Goal: Check status

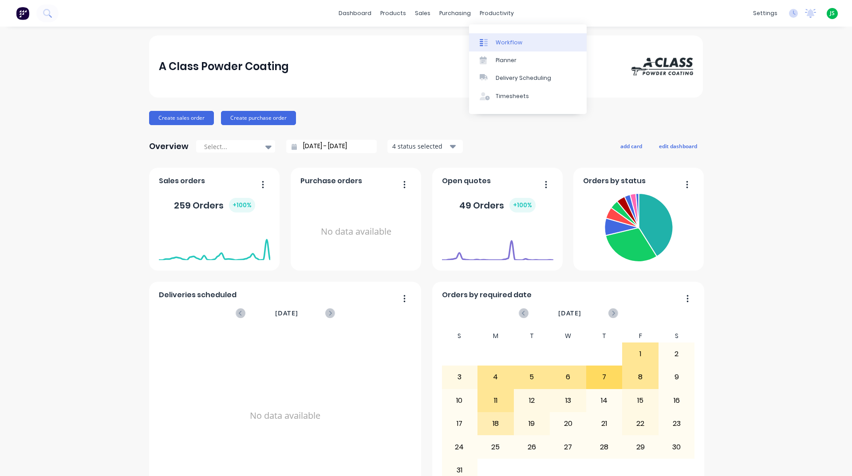
click at [505, 45] on div "Workflow" at bounding box center [509, 43] width 27 height 8
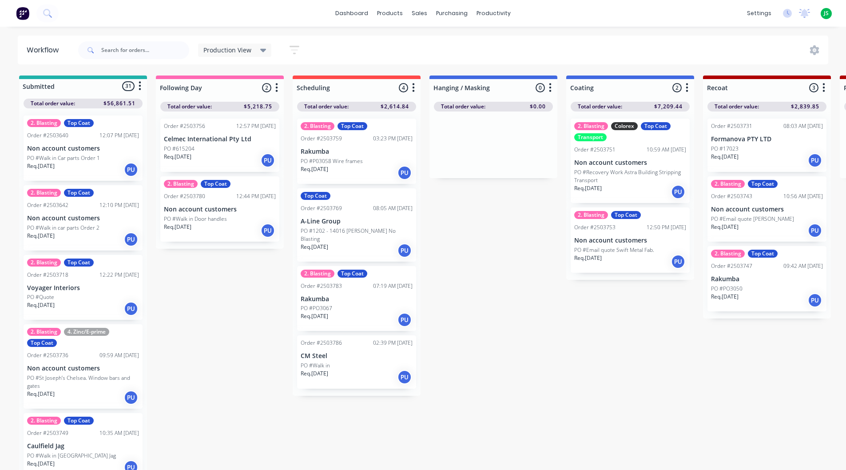
click at [590, 233] on div "2. Blasting Top Coat Order #2503753 12:50 PM [DATE] Non account customers PO #E…" at bounding box center [629, 239] width 119 height 65
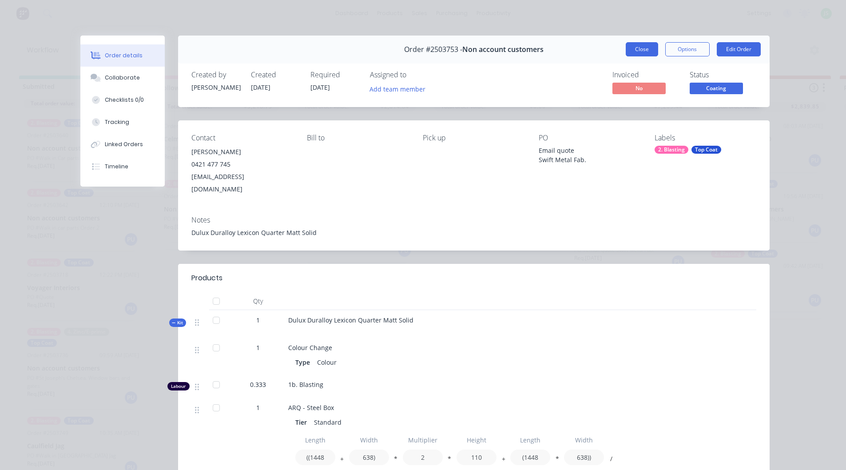
click at [630, 46] on button "Close" at bounding box center [641, 49] width 32 height 14
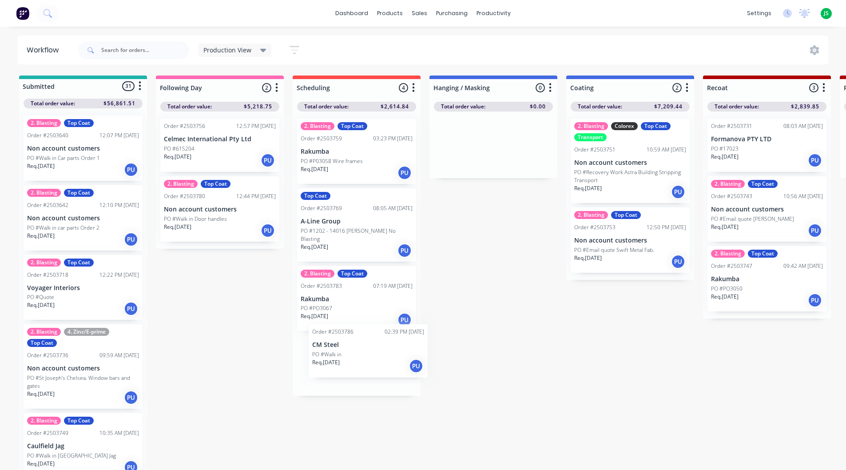
drag, startPoint x: 337, startPoint y: 346, endPoint x: 356, endPoint y: 343, distance: 19.8
click at [356, 343] on div "2. Blasting Top Coat Order #2503759 03:23 PM [DATE] Rakumba PO #P03058 Wire fra…" at bounding box center [357, 253] width 128 height 284
click at [349, 295] on p "Rakumba" at bounding box center [356, 299] width 112 height 8
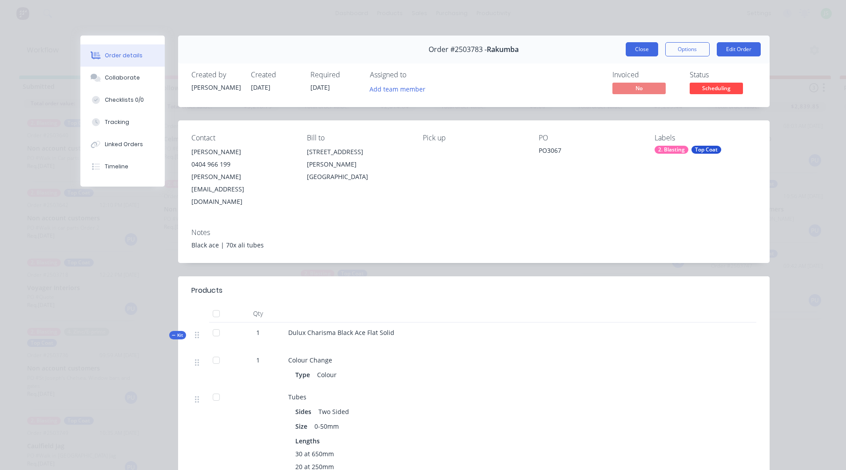
click at [631, 53] on button "Close" at bounding box center [641, 49] width 32 height 14
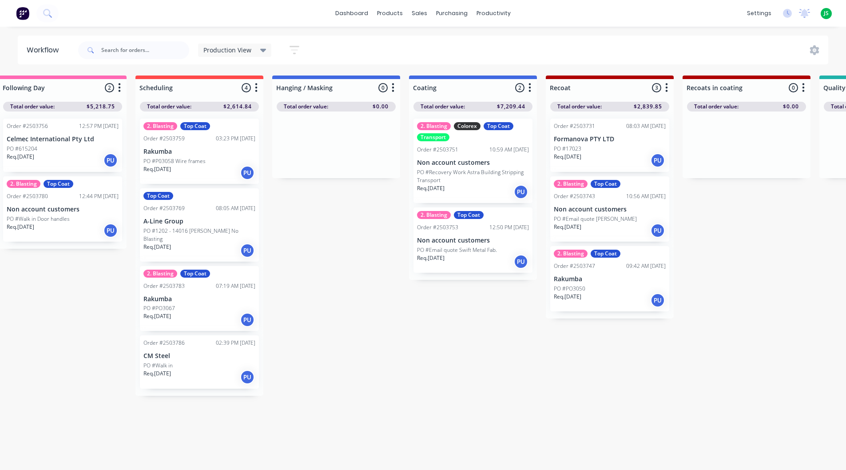
scroll to position [0, 161]
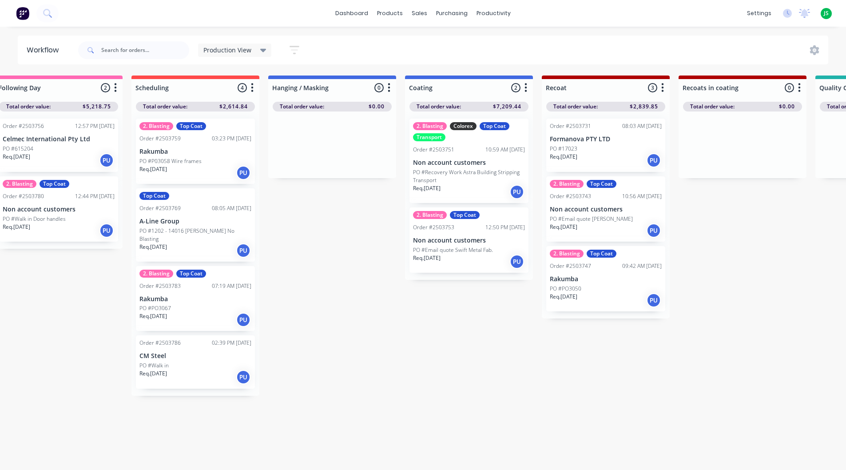
click at [190, 295] on p "Rakumba" at bounding box center [195, 299] width 112 height 8
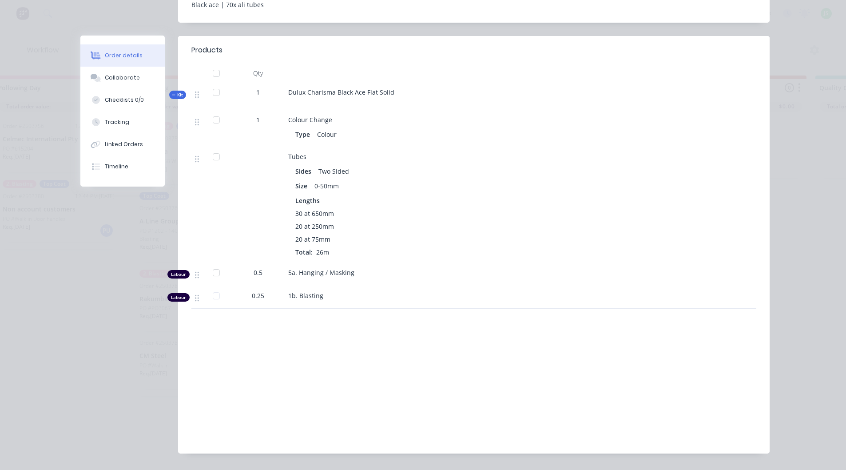
scroll to position [0, 0]
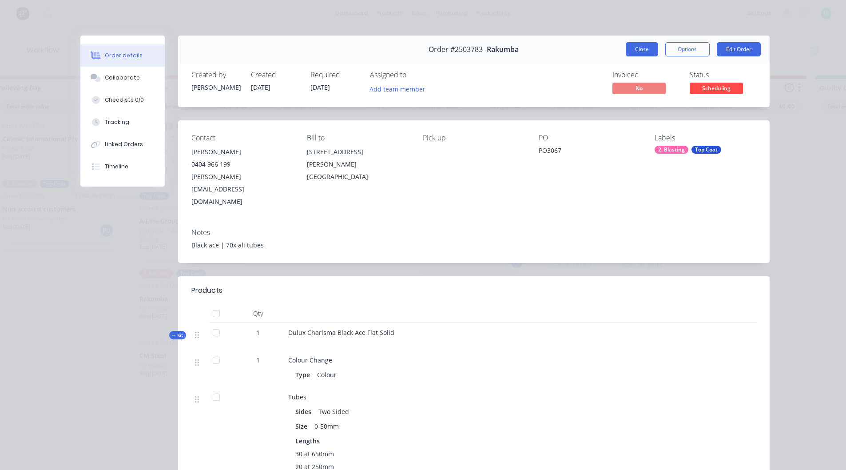
click at [635, 54] on button "Close" at bounding box center [641, 49] width 32 height 14
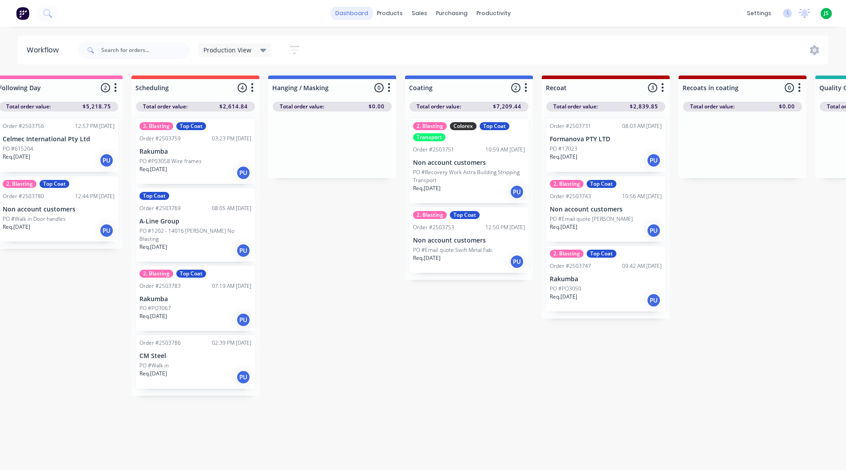
click at [367, 9] on link "dashboard" at bounding box center [352, 13] width 42 height 13
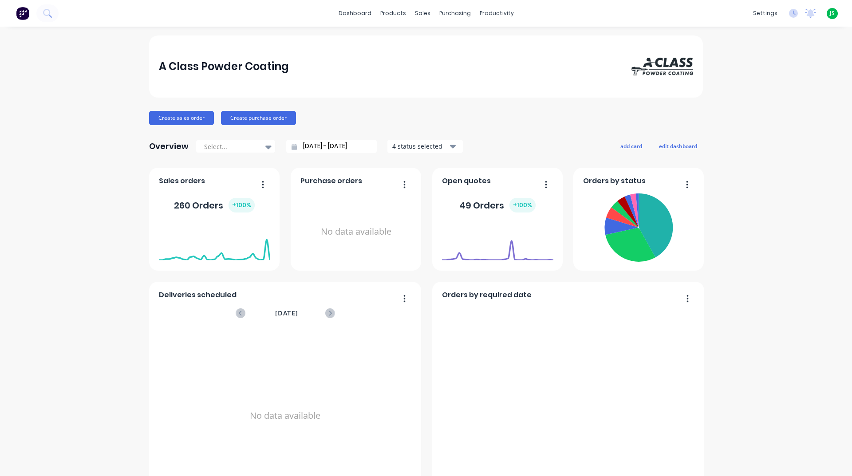
scroll to position [311, 0]
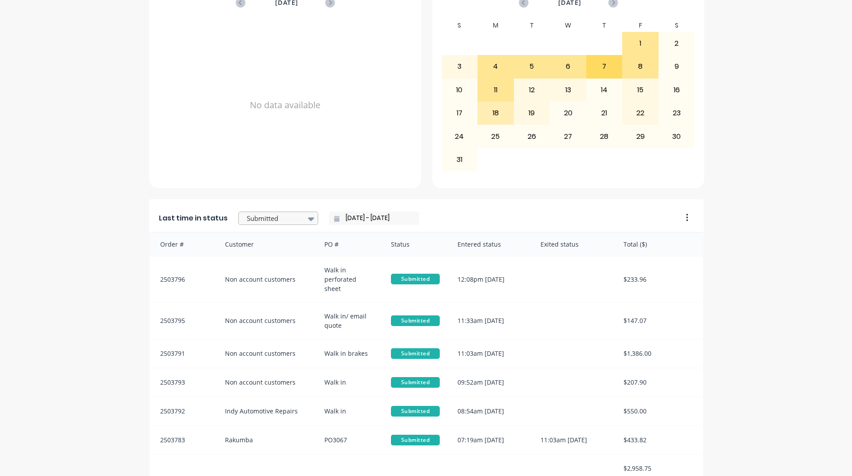
click at [259, 219] on div at bounding box center [274, 218] width 56 height 11
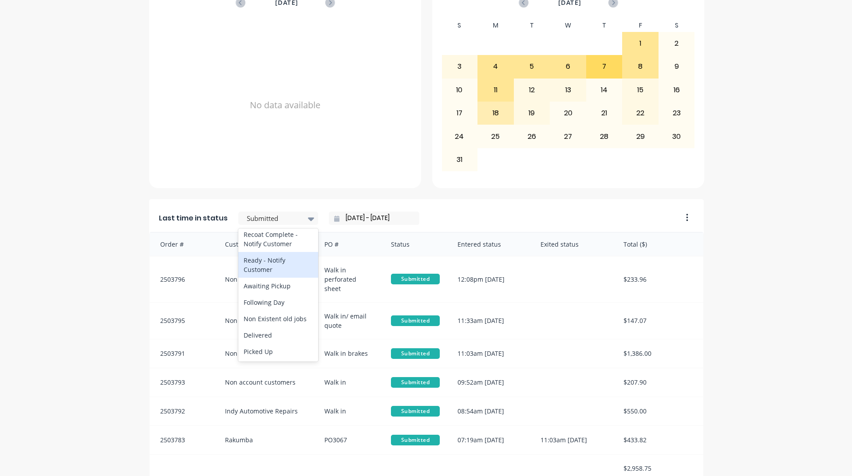
click at [282, 268] on div "Ready - Notify Customer" at bounding box center [278, 265] width 80 height 26
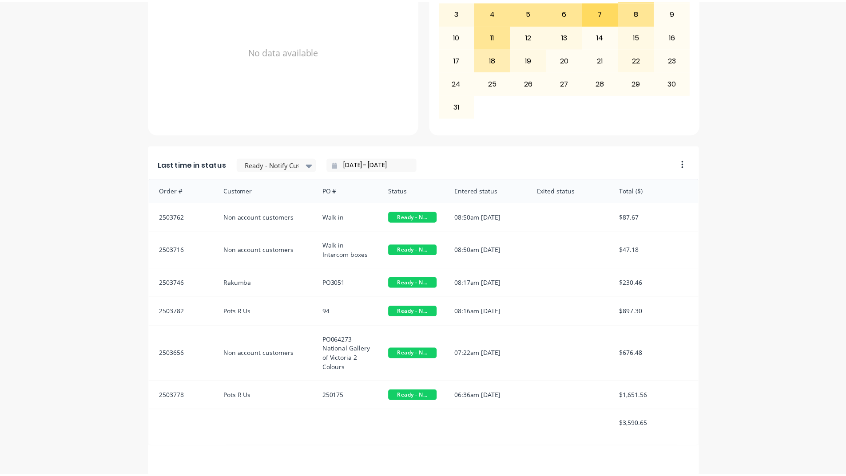
scroll to position [374, 0]
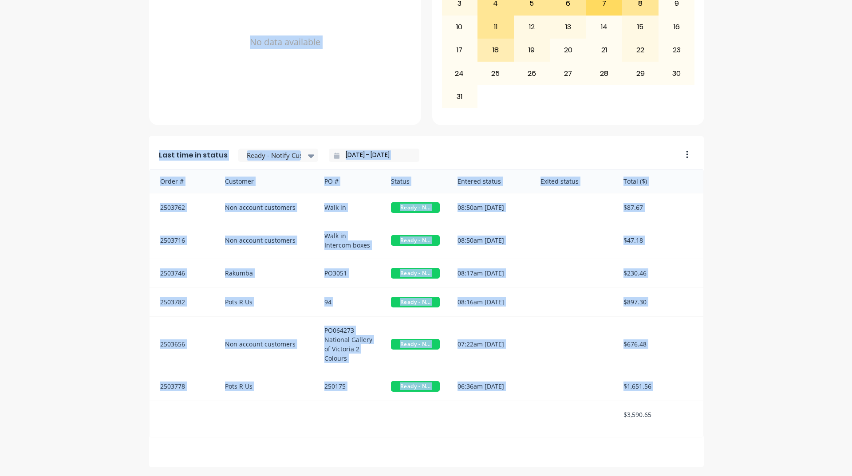
drag, startPoint x: 616, startPoint y: 423, endPoint x: 732, endPoint y: 431, distance: 116.6
click at [732, 431] on div "A Class Powder Coating Create sales order Create purchase order Overview Select…" at bounding box center [426, 65] width 852 height 806
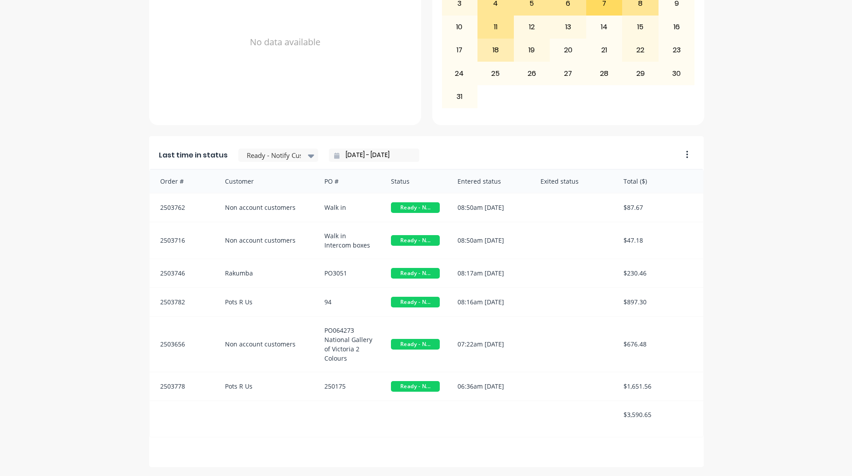
click at [694, 438] on div "Last time in status Ready - Notify Customer [DATE] - [DATE] Order # Customer PO…" at bounding box center [426, 301] width 555 height 331
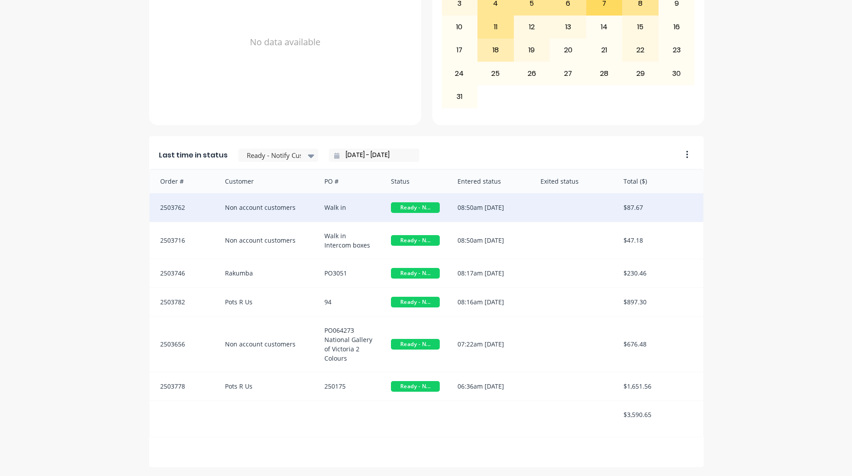
click at [285, 206] on div "Non account customers" at bounding box center [266, 208] width 100 height 28
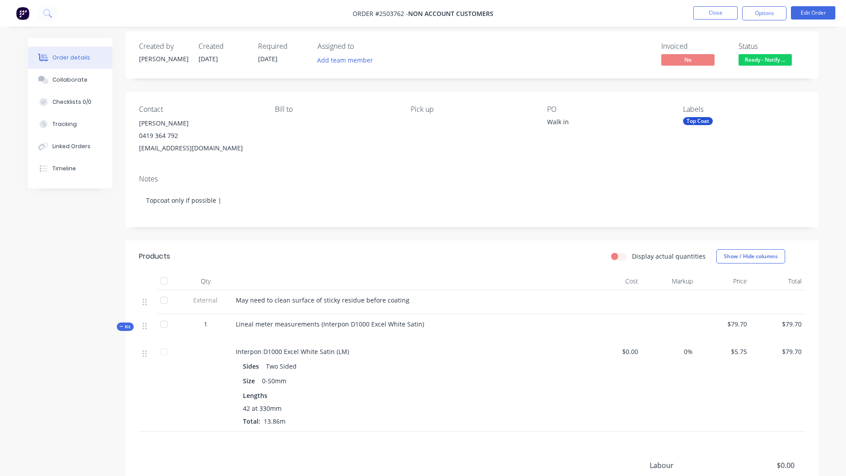
scroll to position [120, 0]
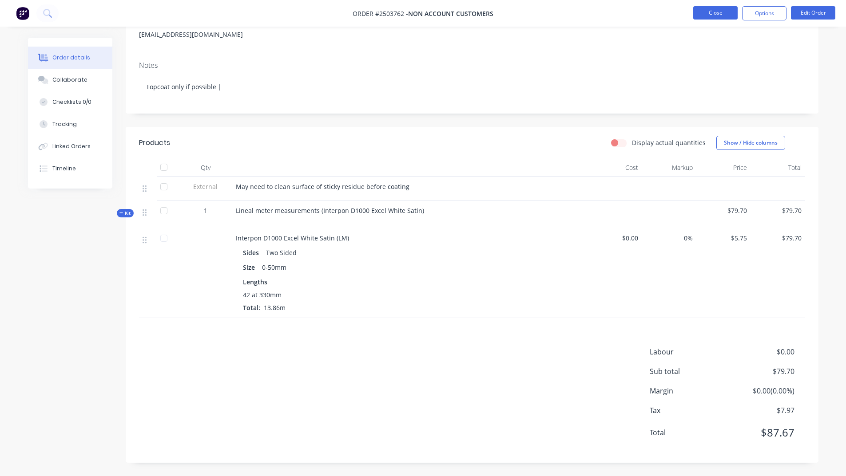
click at [724, 12] on button "Close" at bounding box center [715, 12] width 44 height 13
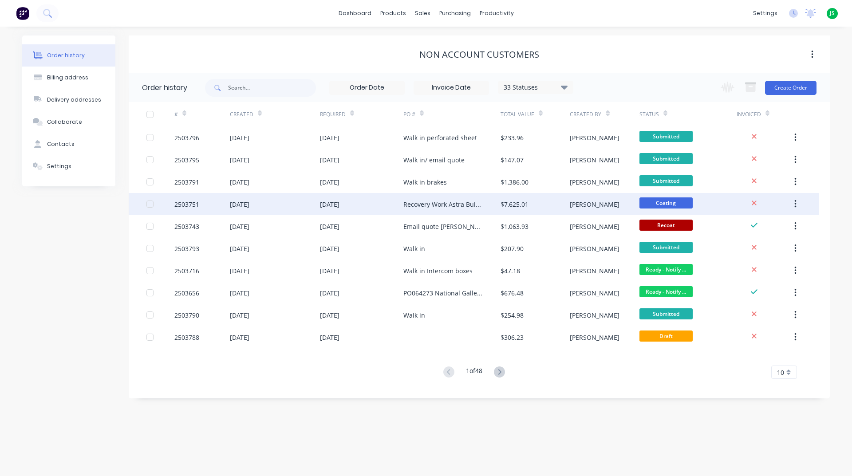
click at [485, 197] on div "Recovery Work Astra Building Stripping Transport" at bounding box center [451, 204] width 97 height 22
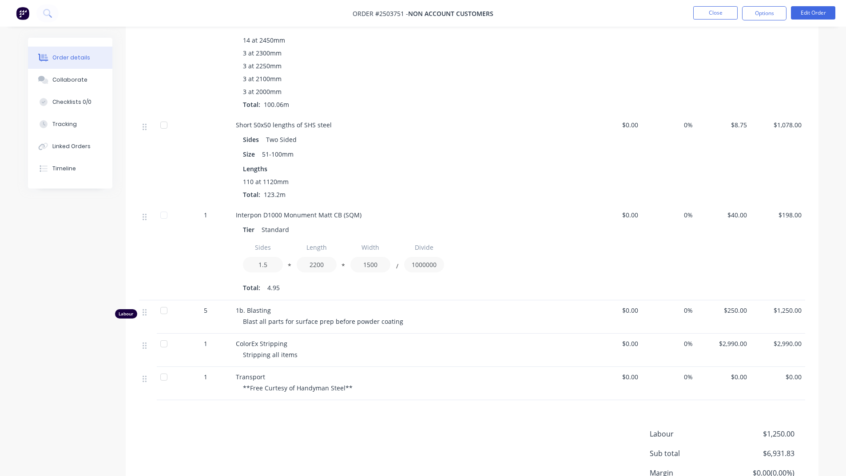
scroll to position [508, 0]
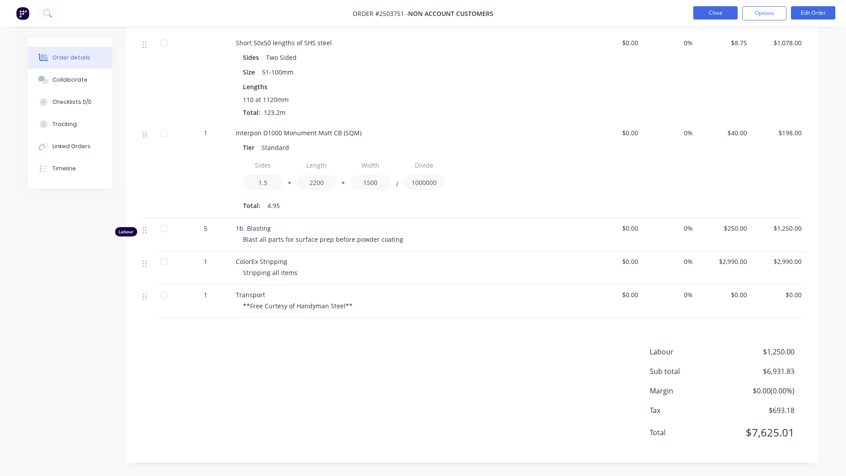
click at [707, 12] on button "Close" at bounding box center [715, 12] width 44 height 13
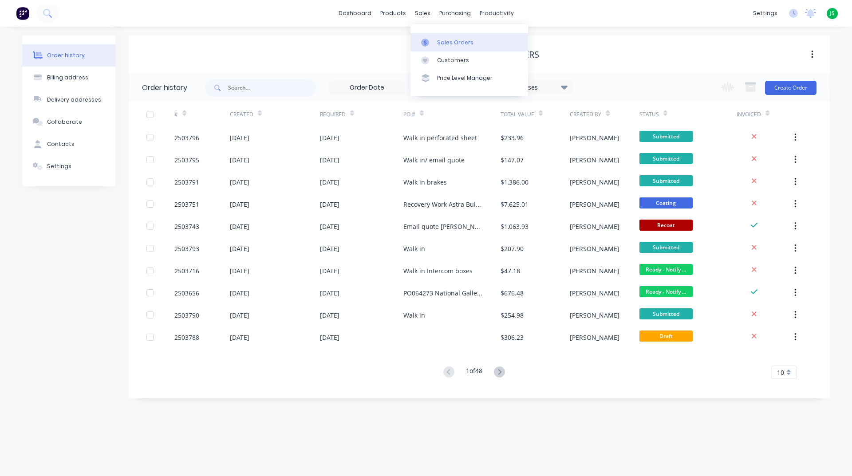
click at [429, 36] on link "Sales Orders" at bounding box center [470, 42] width 118 height 18
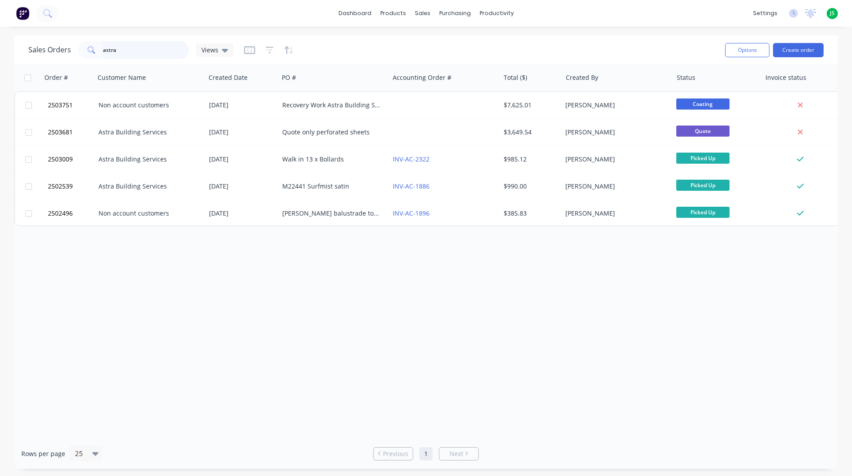
click at [176, 56] on input "astra" at bounding box center [146, 50] width 87 height 18
click at [175, 55] on input "astra" at bounding box center [146, 50] width 87 height 18
type input "a"
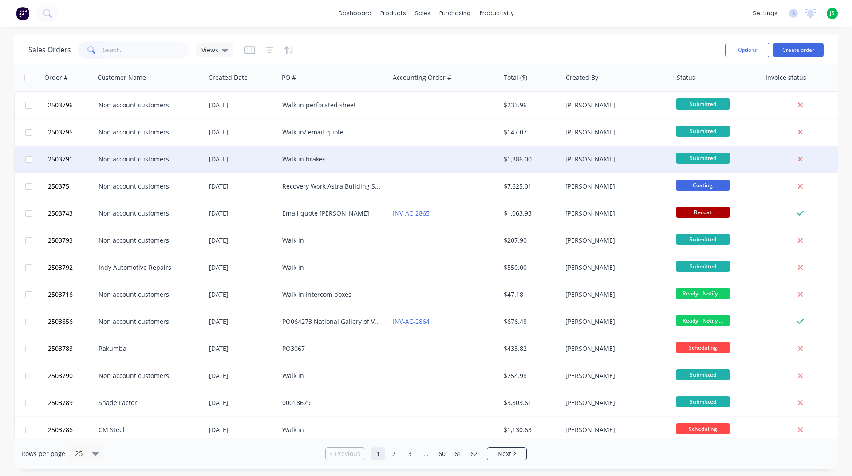
click at [353, 158] on div "Walk in brakes" at bounding box center [331, 159] width 99 height 9
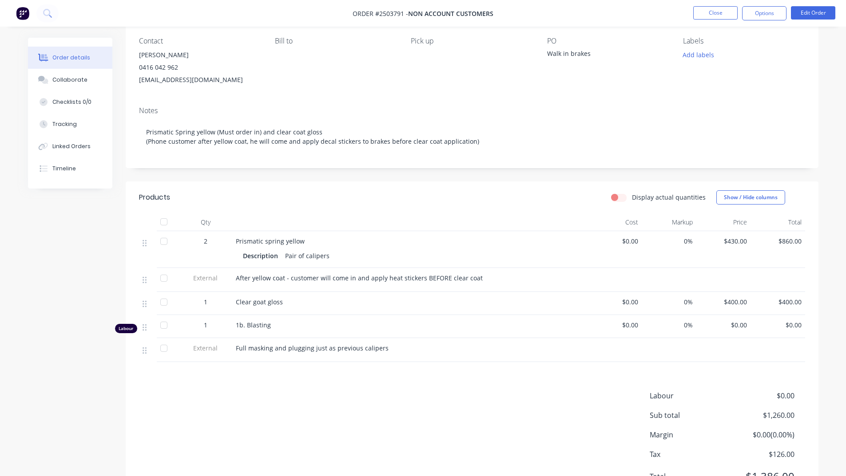
scroll to position [119, 0]
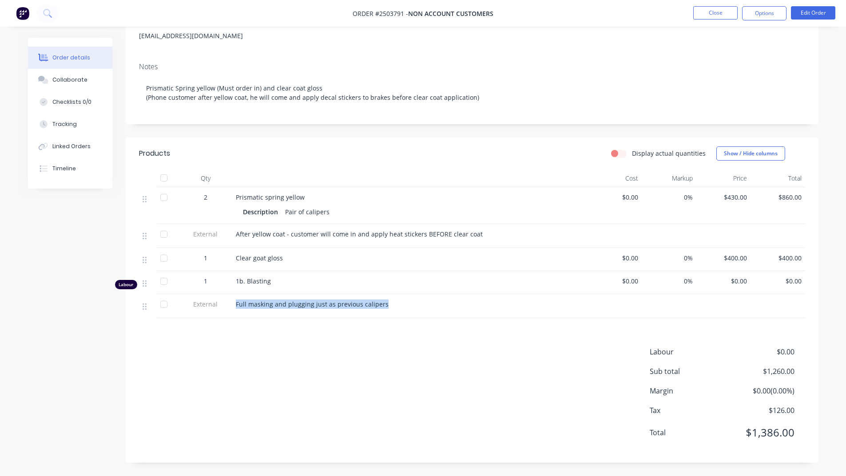
drag, startPoint x: 237, startPoint y: 304, endPoint x: 401, endPoint y: 312, distance: 164.9
click at [401, 312] on div "Full masking and plugging just as previous calipers" at bounding box center [409, 306] width 355 height 24
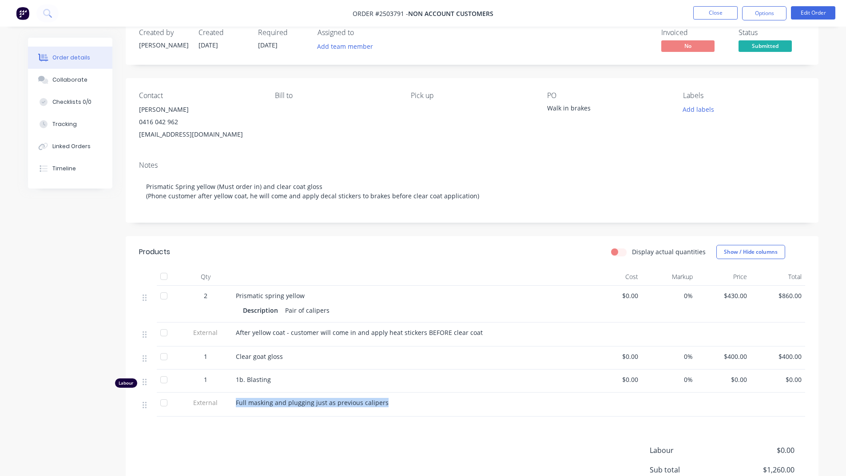
scroll to position [0, 0]
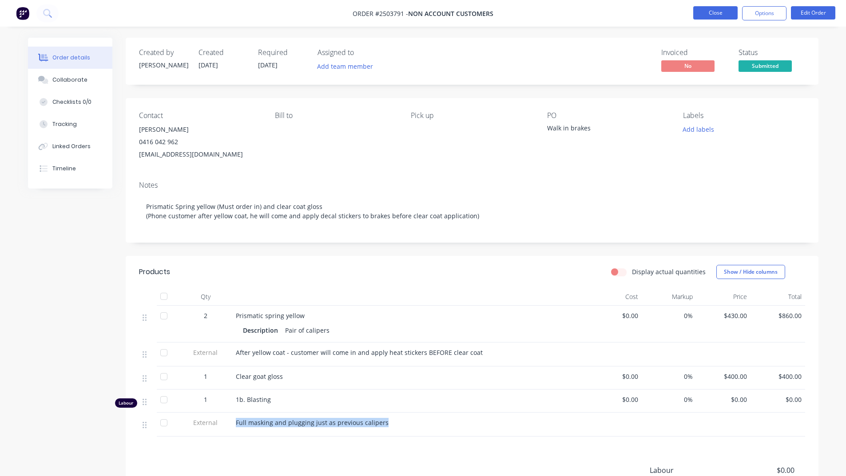
click at [704, 15] on button "Close" at bounding box center [715, 12] width 44 height 13
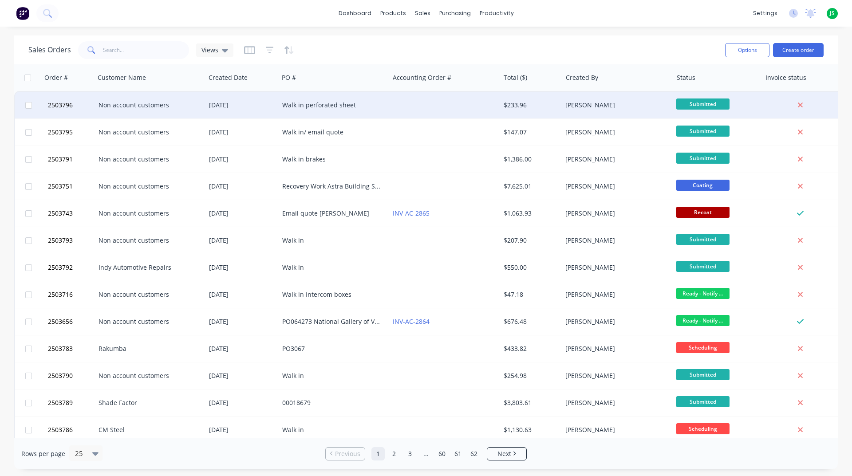
click at [471, 116] on div at bounding box center [444, 105] width 111 height 27
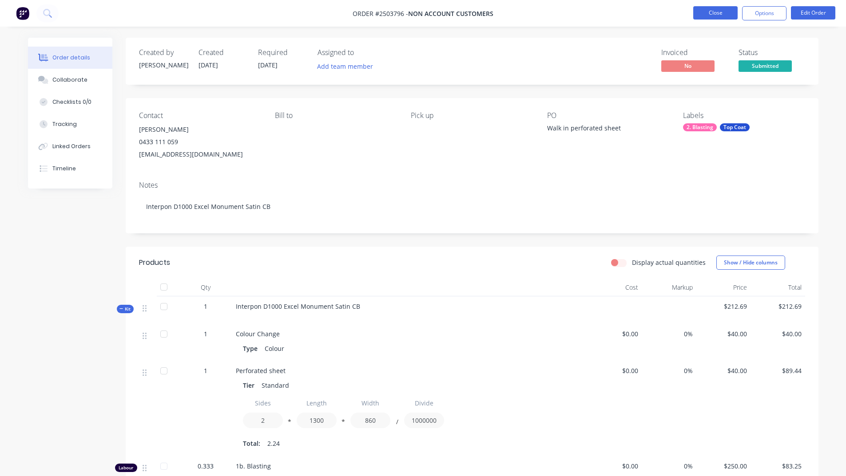
click at [719, 10] on button "Close" at bounding box center [715, 12] width 44 height 13
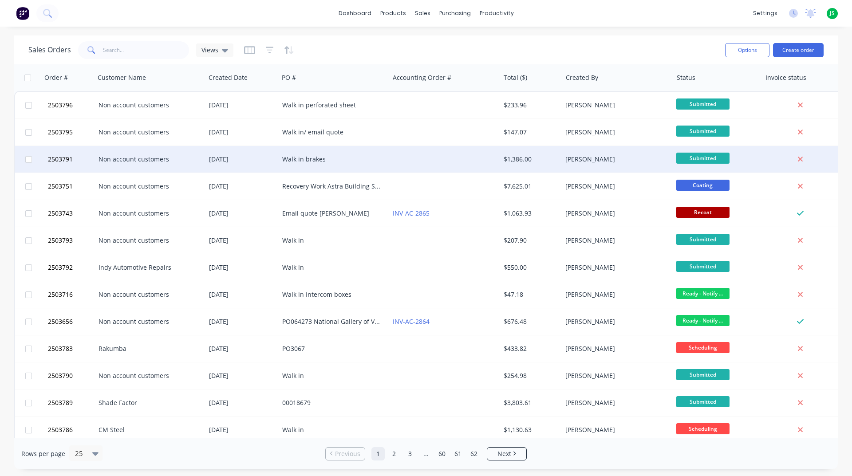
click at [299, 160] on div "Walk in brakes" at bounding box center [331, 159] width 99 height 9
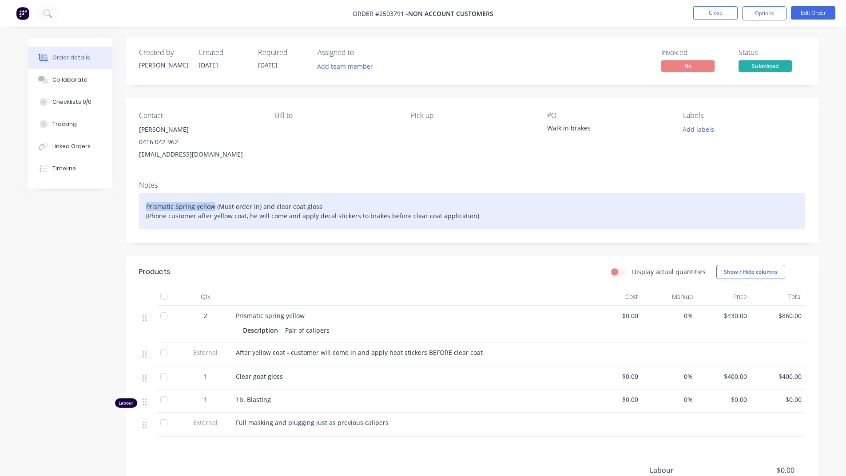
drag, startPoint x: 213, startPoint y: 207, endPoint x: 147, endPoint y: 206, distance: 65.7
click at [147, 206] on div "Prismatic Spring yellow (Must order in) and clear coat gloss (Phone customer af…" at bounding box center [472, 211] width 666 height 36
copy div "Prismatic Spring yellow"
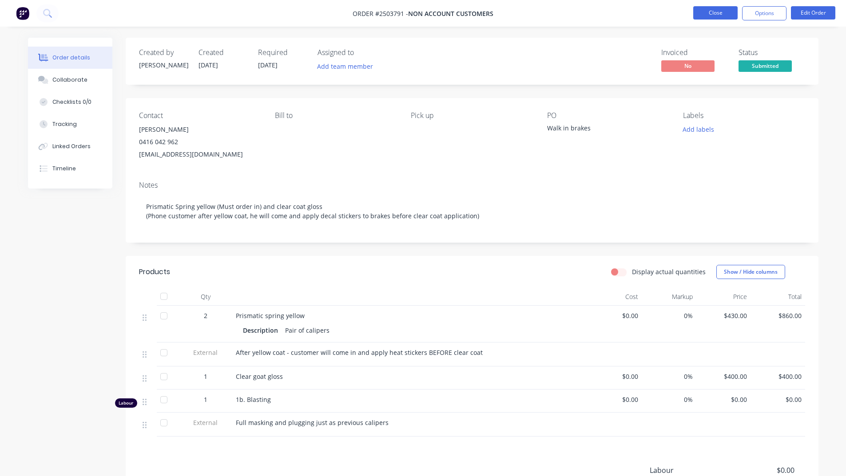
click at [720, 12] on button "Close" at bounding box center [715, 12] width 44 height 13
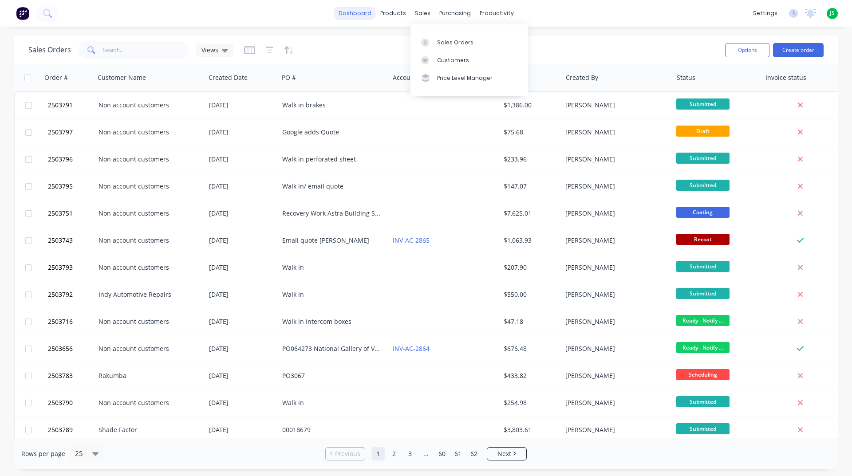
click at [348, 12] on link "dashboard" at bounding box center [355, 13] width 42 height 13
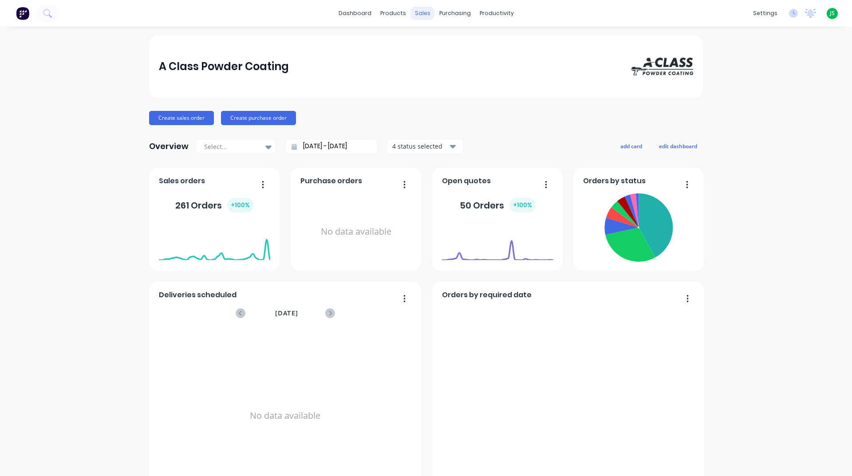
click at [423, 16] on div "sales" at bounding box center [423, 13] width 24 height 13
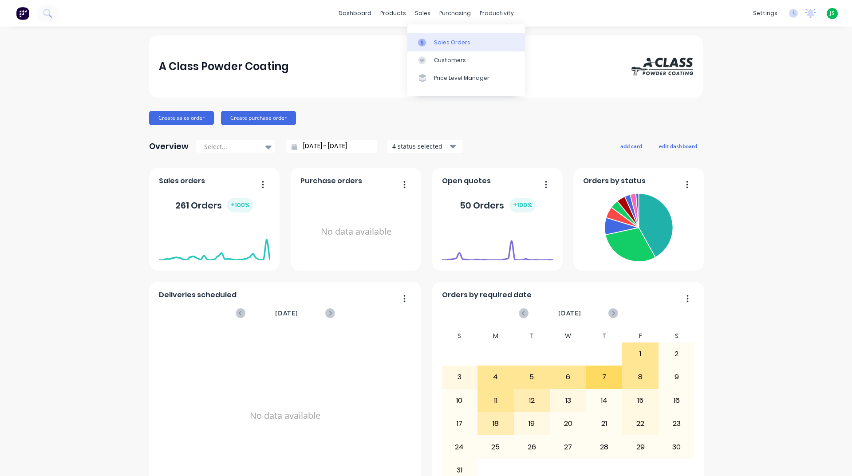
click at [427, 38] on link "Sales Orders" at bounding box center [466, 42] width 118 height 18
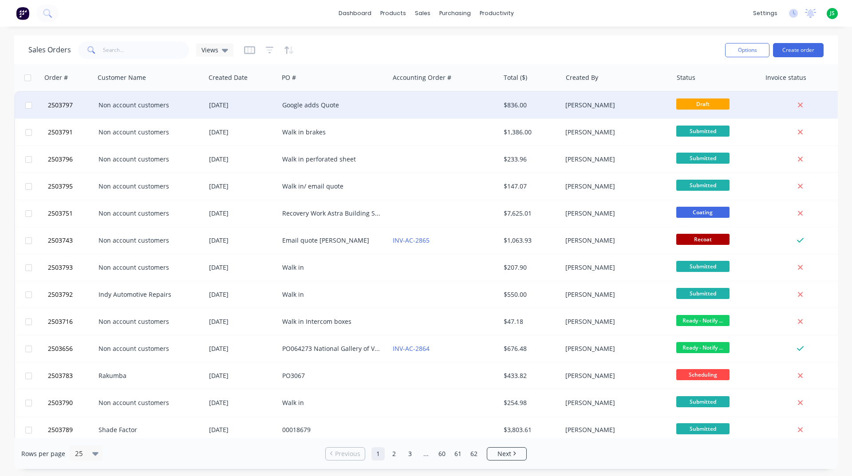
click at [340, 99] on div "Google adds Quote" at bounding box center [334, 105] width 111 height 27
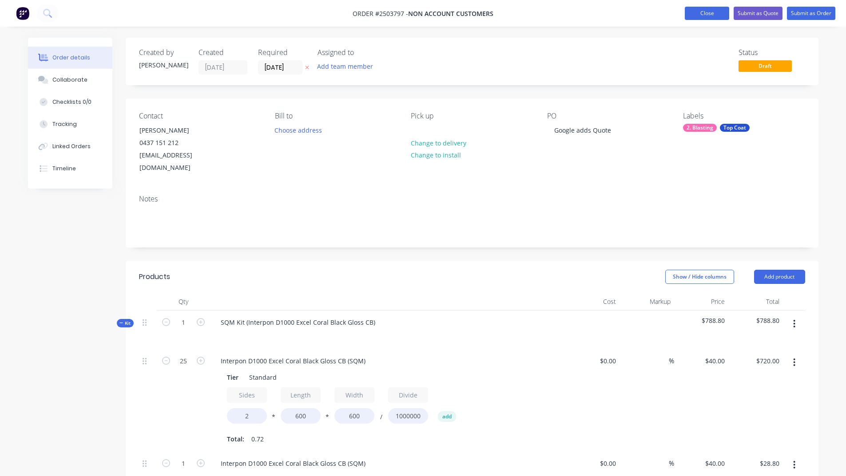
click at [694, 16] on button "Close" at bounding box center [706, 13] width 44 height 13
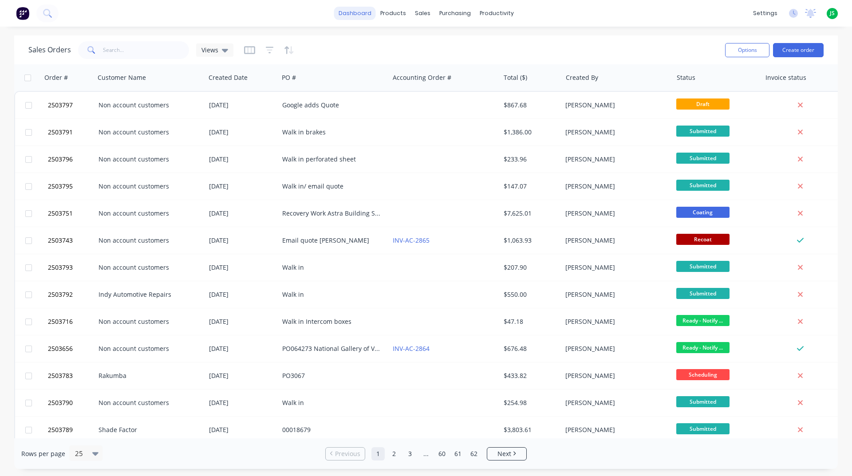
click at [356, 9] on link "dashboard" at bounding box center [355, 13] width 42 height 13
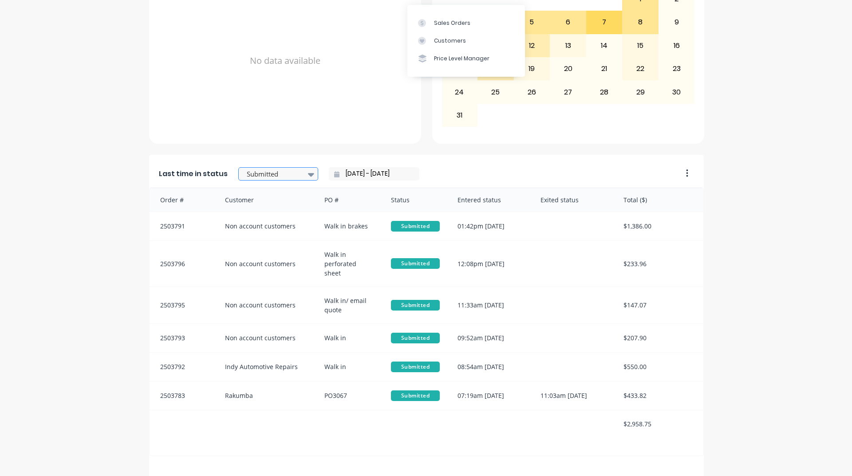
click at [286, 180] on div "Submitted" at bounding box center [273, 174] width 61 height 13
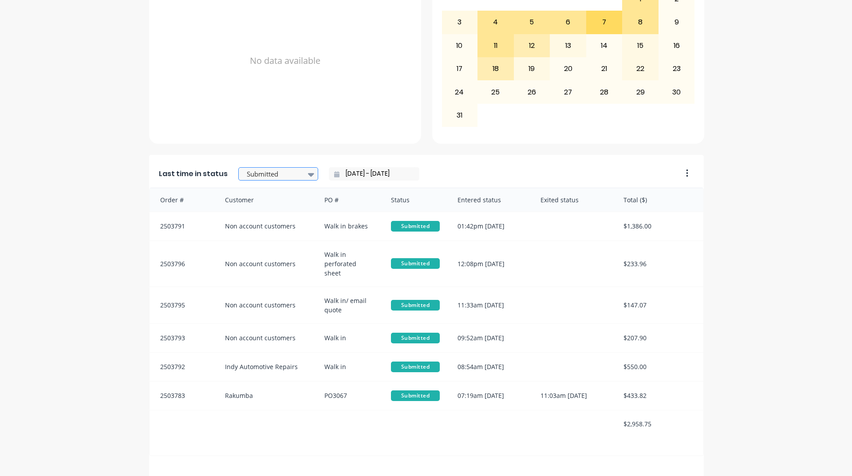
click at [290, 173] on div at bounding box center [274, 174] width 56 height 11
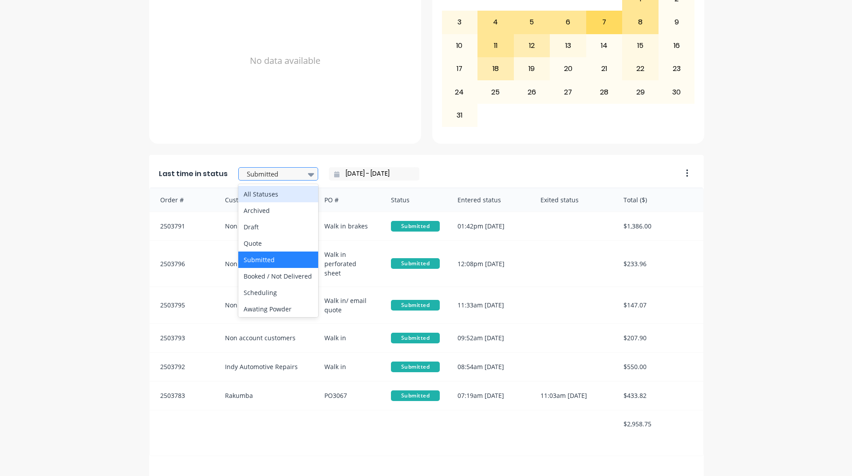
click at [292, 170] on div at bounding box center [274, 174] width 56 height 11
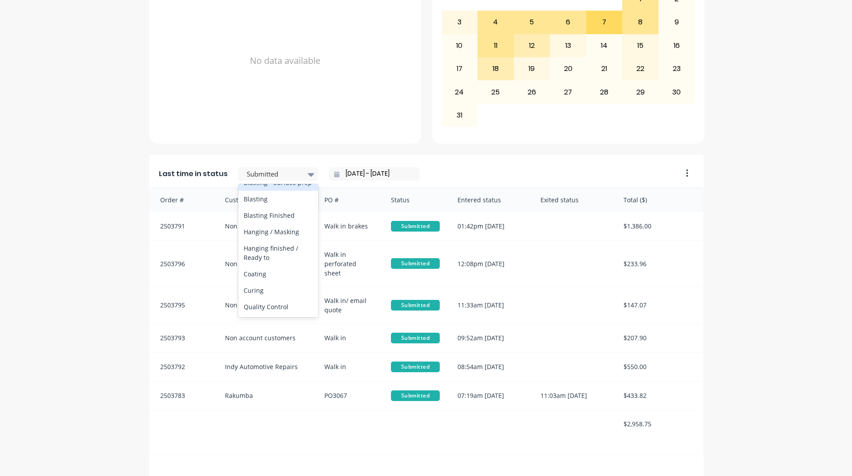
scroll to position [266, 0]
click at [277, 225] on div "Hanging / Masking" at bounding box center [278, 216] width 80 height 16
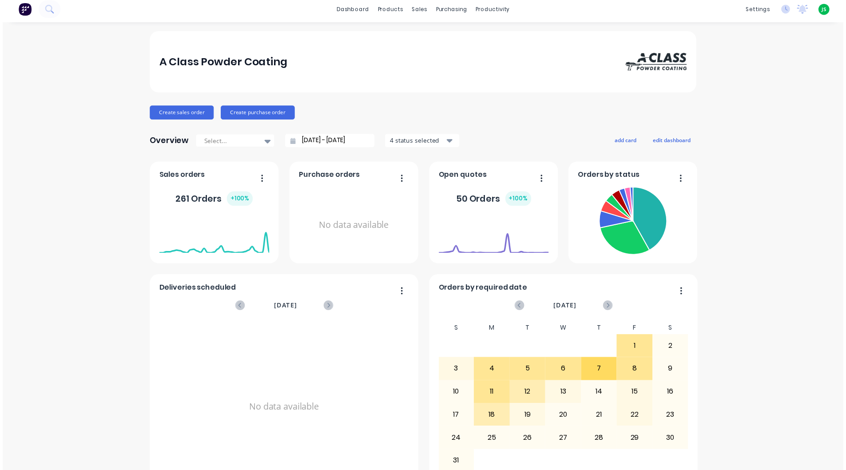
scroll to position [0, 0]
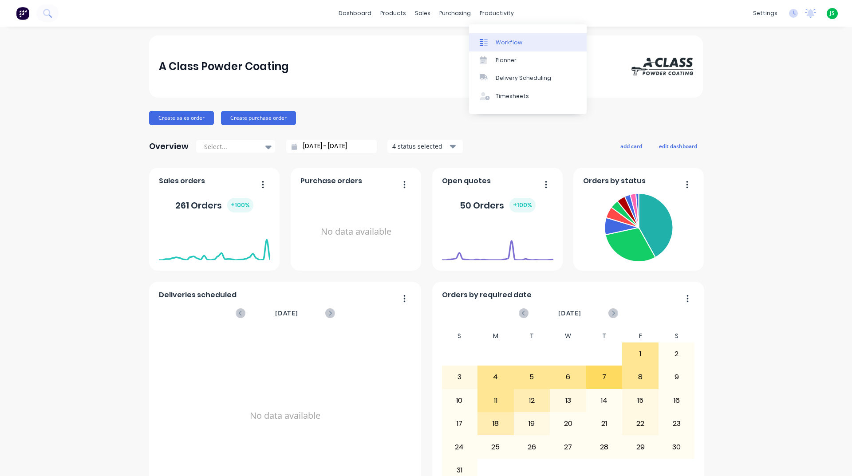
click at [502, 41] on div "Workflow" at bounding box center [509, 43] width 27 height 8
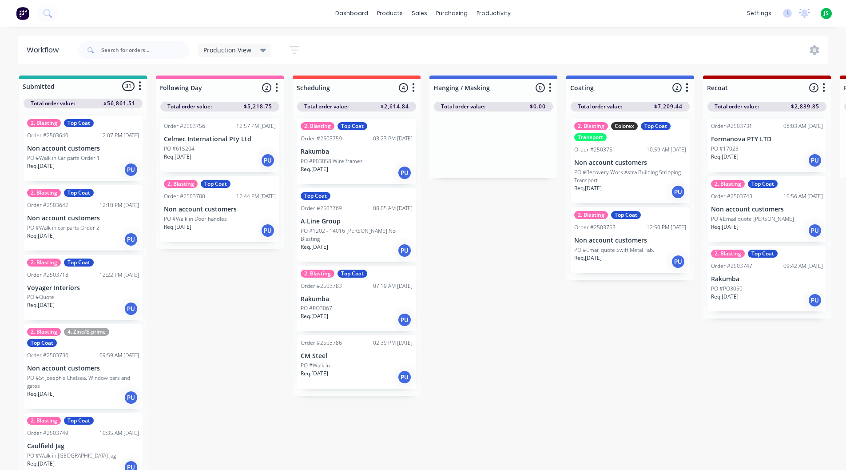
scroll to position [0, 0]
drag, startPoint x: 348, startPoint y: 364, endPoint x: 500, endPoint y: 146, distance: 266.6
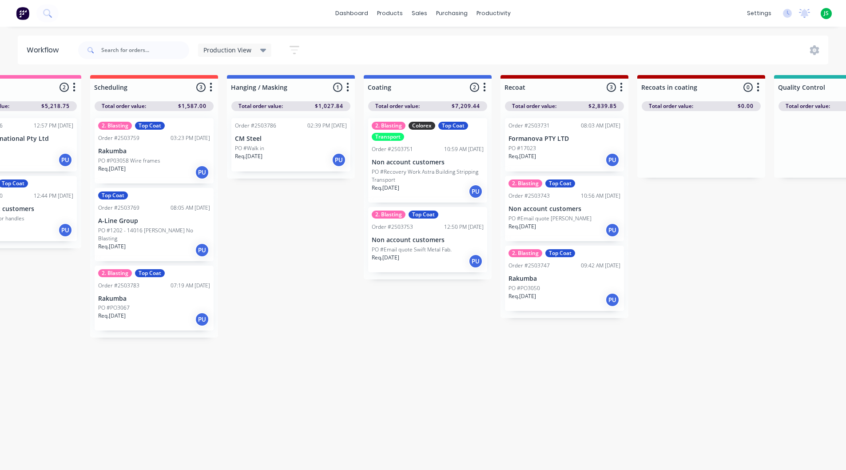
scroll to position [0, 163]
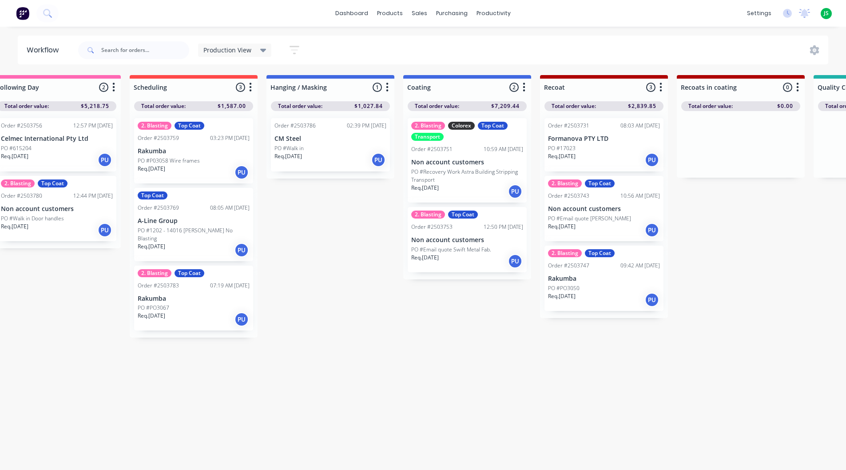
click at [597, 296] on div "Req. [DATE] PU" at bounding box center [604, 299] width 112 height 15
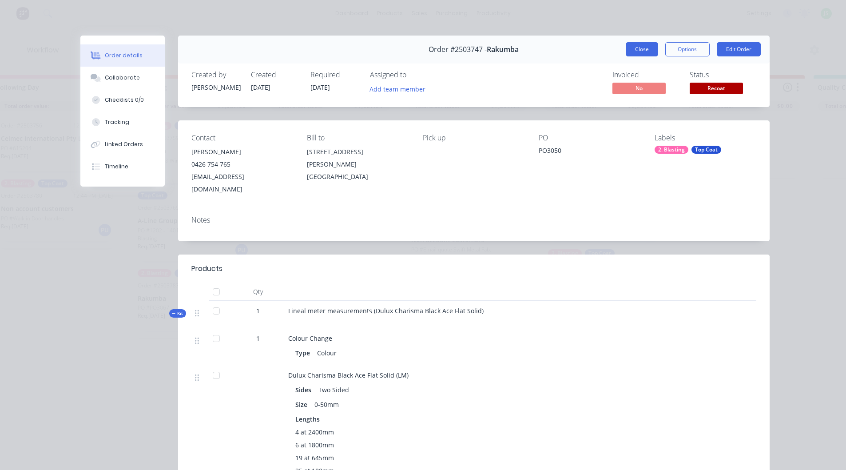
click at [649, 54] on button "Close" at bounding box center [641, 49] width 32 height 14
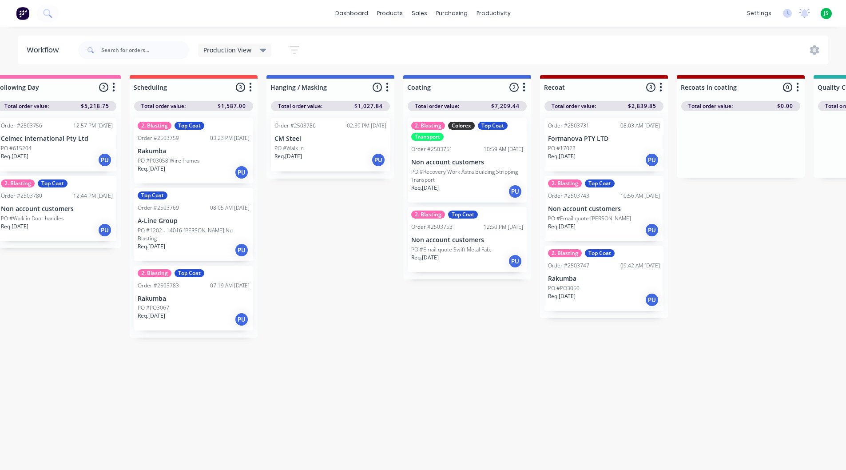
click at [183, 304] on div "PO #PO3067" at bounding box center [194, 308] width 112 height 8
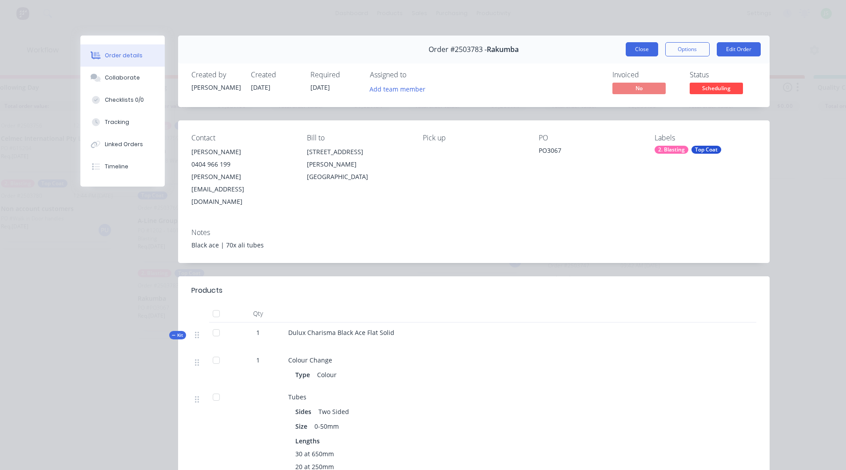
click at [644, 47] on button "Close" at bounding box center [641, 49] width 32 height 14
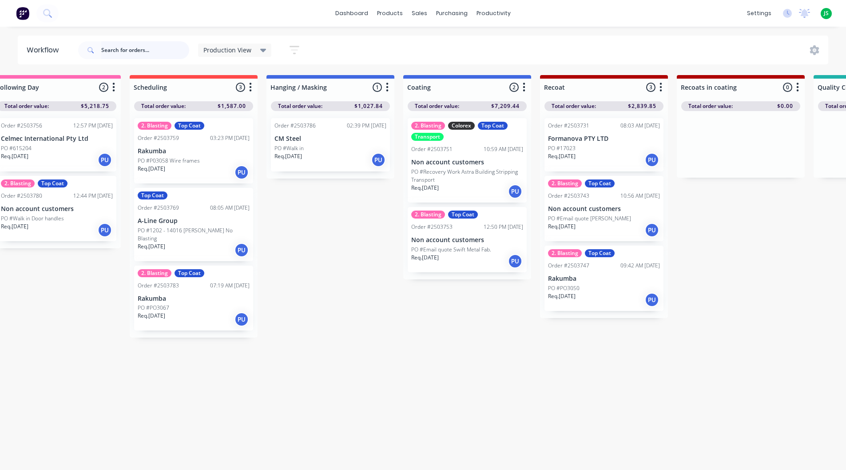
click at [125, 48] on input "text" at bounding box center [145, 50] width 88 height 18
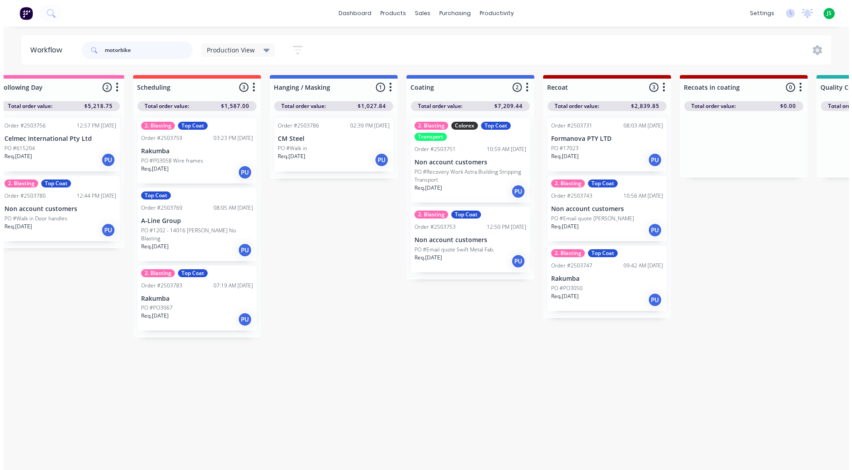
scroll to position [0, 0]
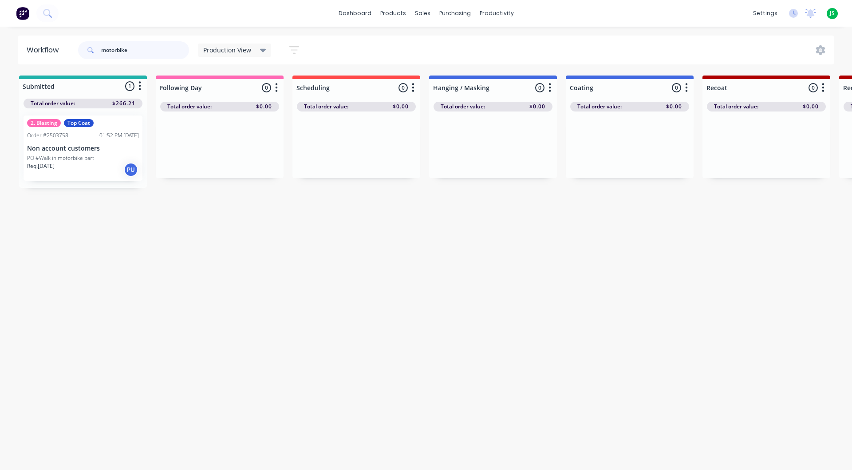
type input "motorbike"
click at [63, 158] on p "PO #Walk in motorbike part" at bounding box center [60, 158] width 67 height 8
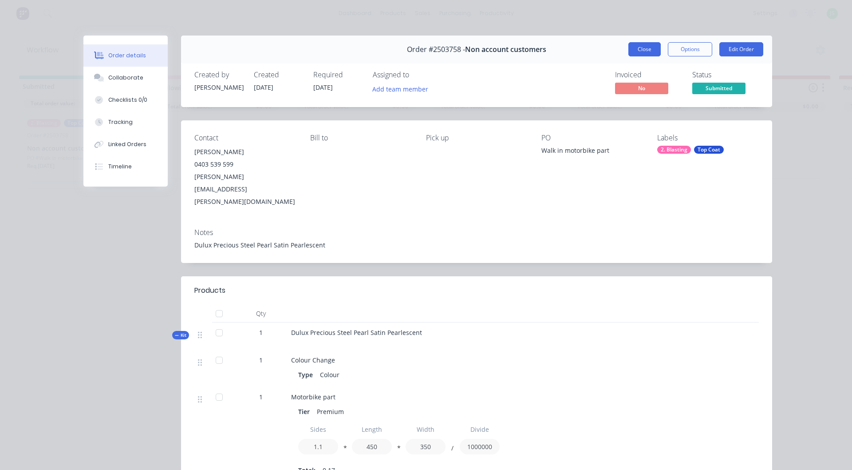
click at [640, 49] on button "Close" at bounding box center [645, 49] width 32 height 14
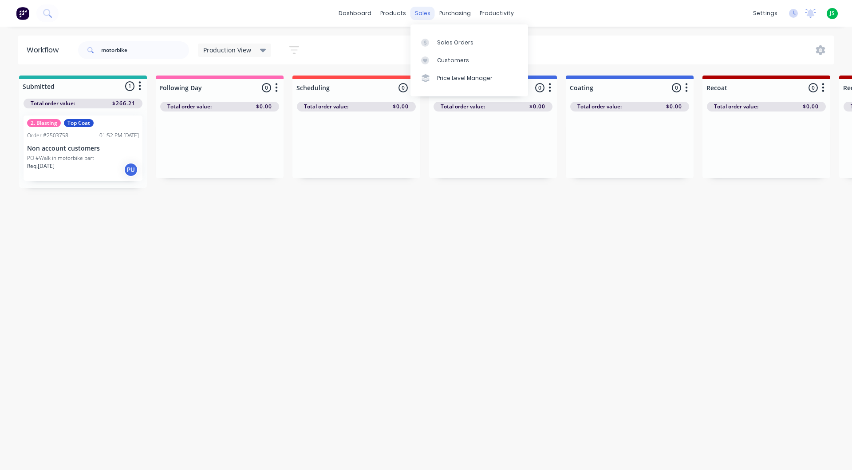
click at [422, 12] on div "sales" at bounding box center [423, 13] width 24 height 13
click at [459, 41] on div "Sales Orders" at bounding box center [455, 43] width 36 height 8
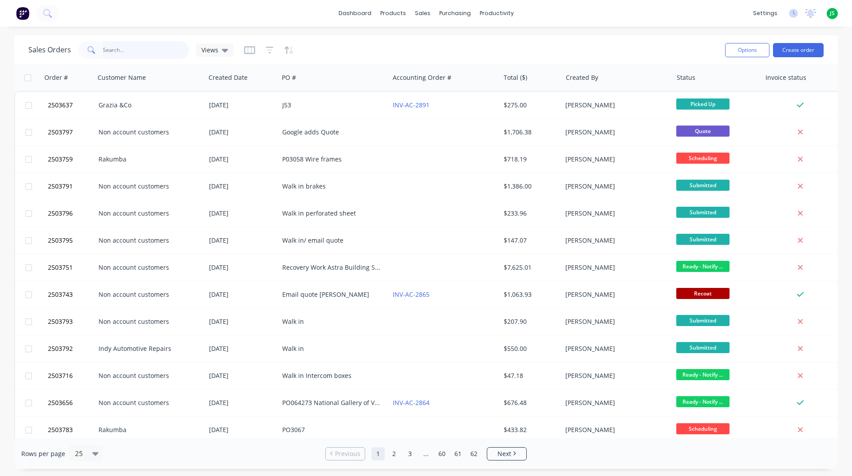
click at [145, 54] on input "text" at bounding box center [146, 50] width 87 height 18
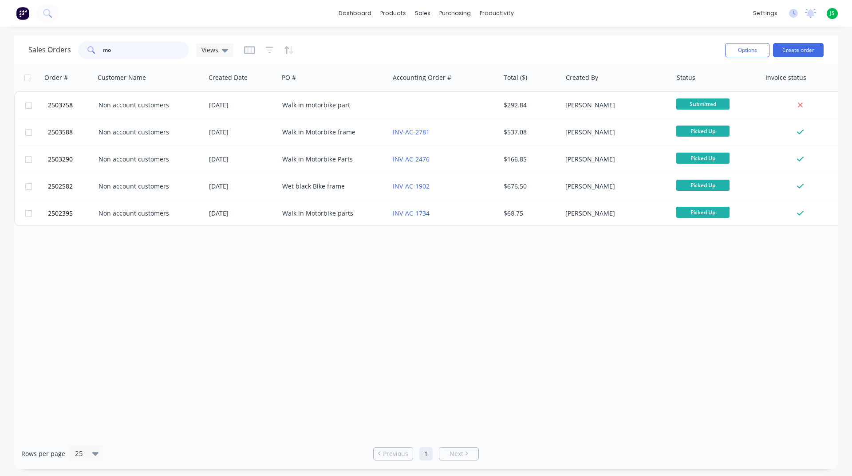
type input "m"
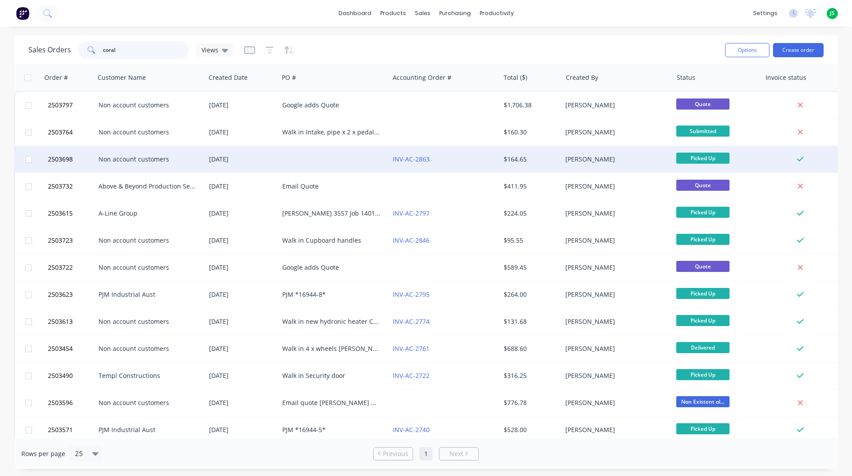
type input "coral"
click at [242, 162] on div "[DATE]" at bounding box center [242, 159] width 66 height 9
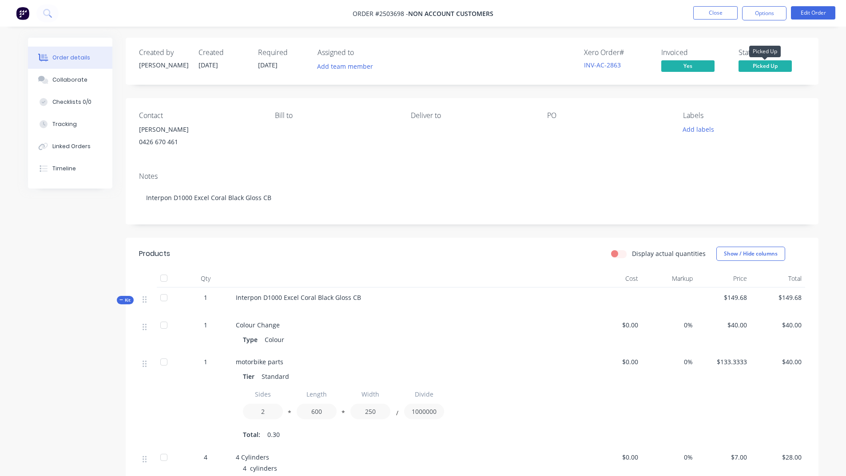
click at [772, 67] on span "Picked Up" at bounding box center [764, 65] width 53 height 11
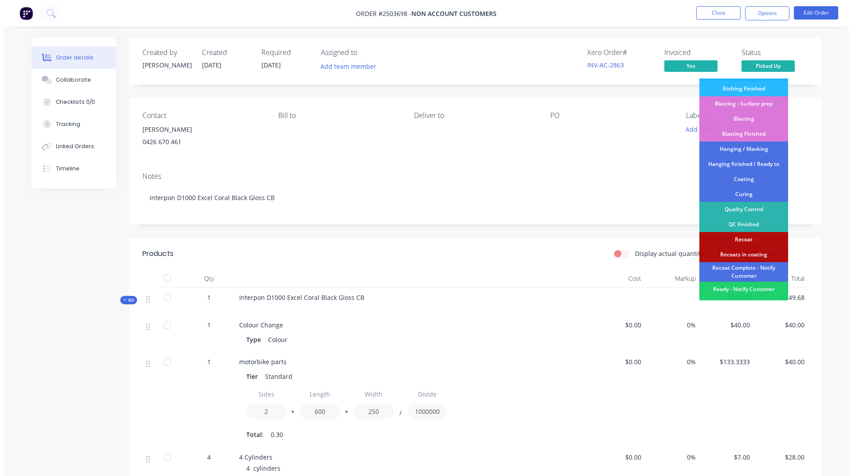
scroll to position [178, 0]
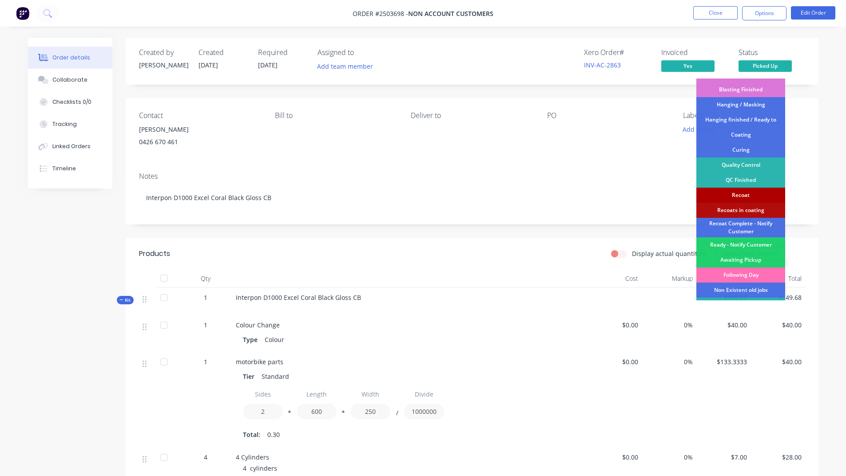
click at [741, 194] on div "Recoat" at bounding box center [740, 195] width 89 height 15
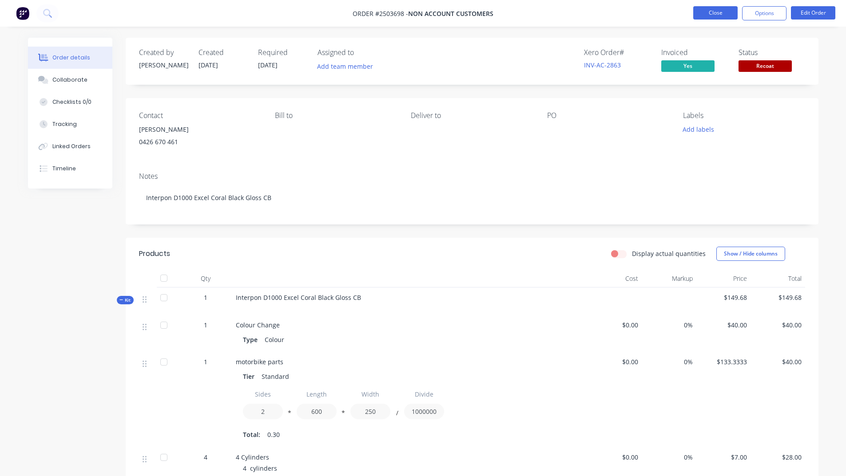
click at [698, 11] on button "Close" at bounding box center [715, 12] width 44 height 13
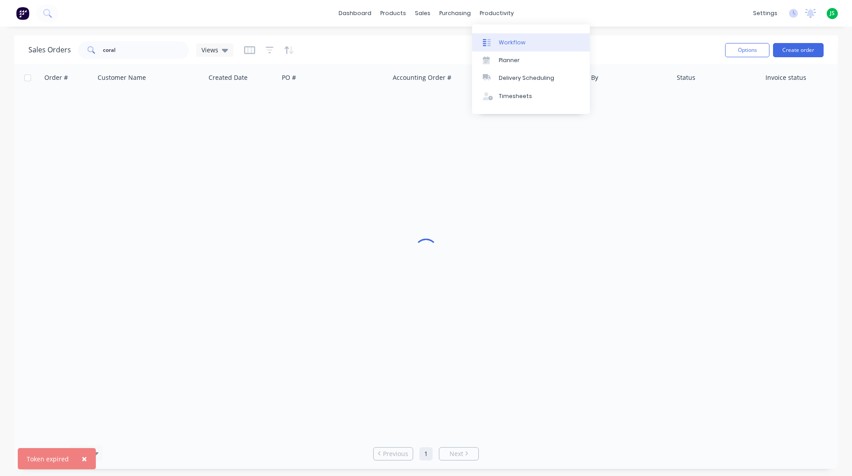
click at [501, 43] on div "Workflow" at bounding box center [512, 43] width 27 height 8
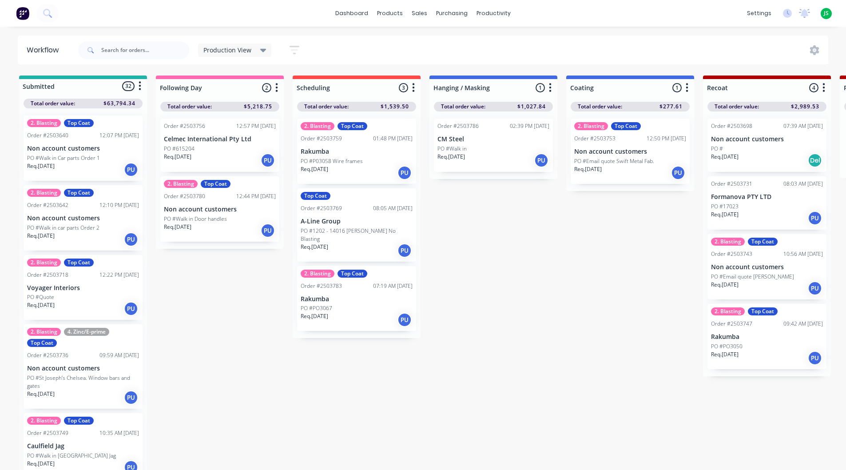
click at [783, 132] on div "Order #2503698 07:39 AM [DATE] Non account customers PO # Req. [DATE] Del" at bounding box center [766, 145] width 119 height 53
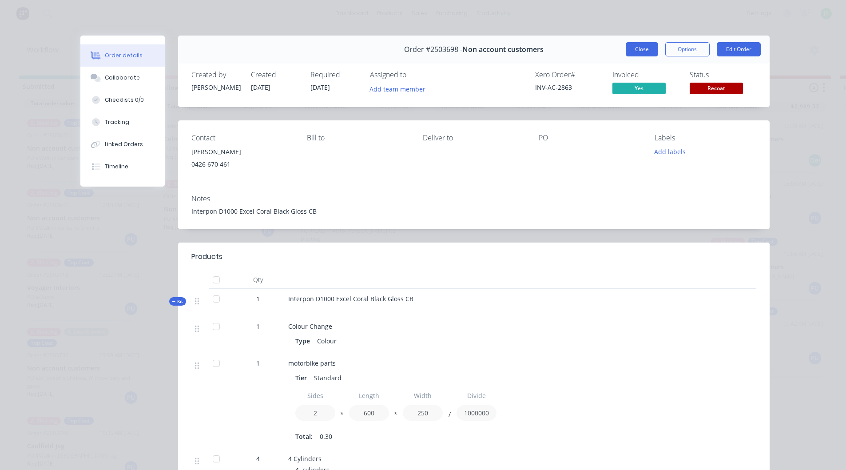
click at [632, 52] on button "Close" at bounding box center [641, 49] width 32 height 14
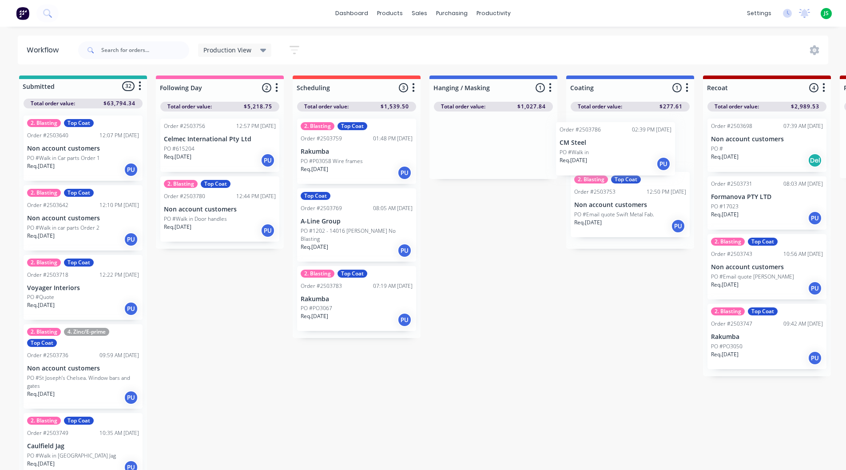
drag, startPoint x: 492, startPoint y: 155, endPoint x: 624, endPoint y: 154, distance: 131.8
click at [365, 295] on p "Rakumba" at bounding box center [356, 299] width 112 height 8
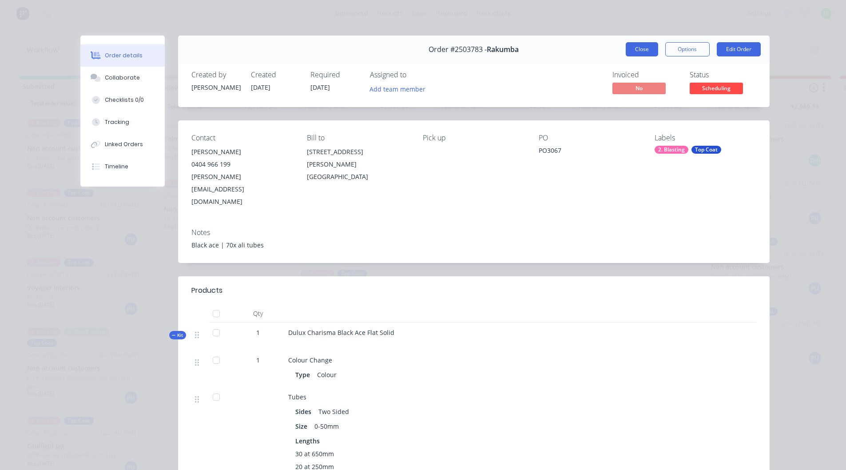
click at [630, 43] on button "Close" at bounding box center [641, 49] width 32 height 14
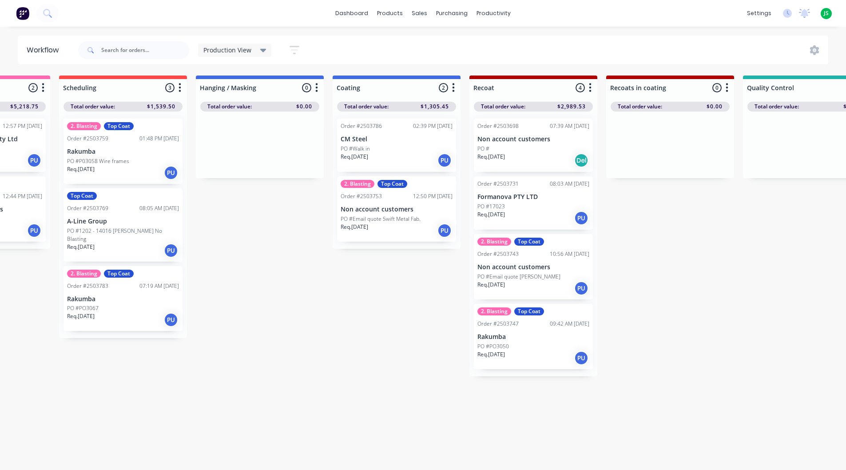
scroll to position [0, 241]
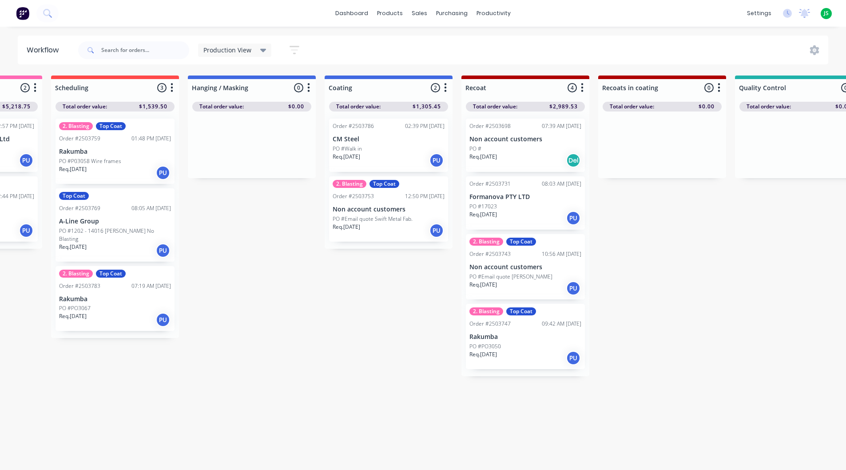
click at [492, 337] on p "Rakumba" at bounding box center [525, 337] width 112 height 8
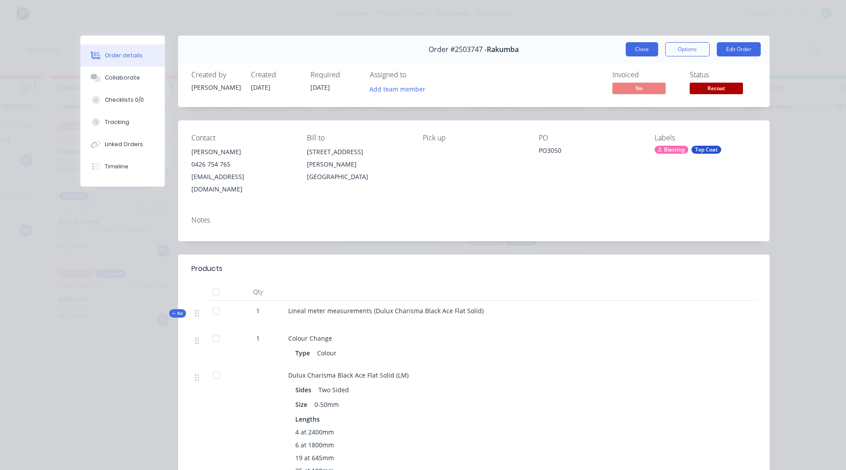
click at [644, 51] on button "Close" at bounding box center [641, 49] width 32 height 14
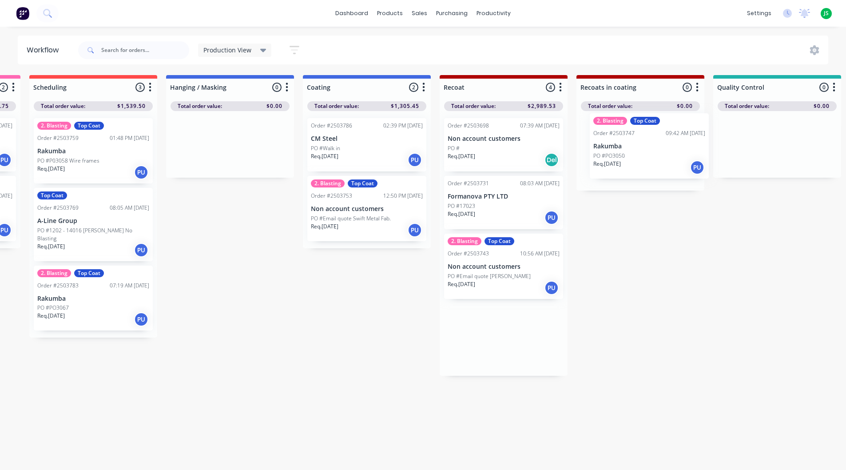
drag, startPoint x: 518, startPoint y: 362, endPoint x: 642, endPoint y: 163, distance: 234.3
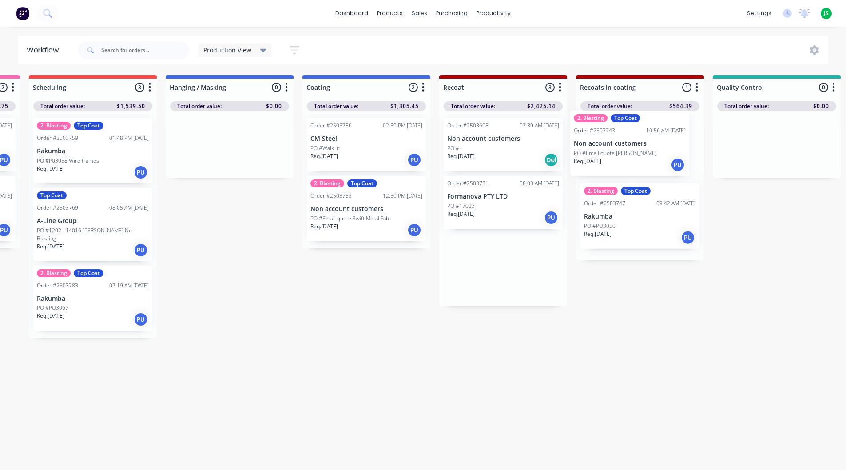
drag, startPoint x: 499, startPoint y: 284, endPoint x: 627, endPoint y: 157, distance: 180.2
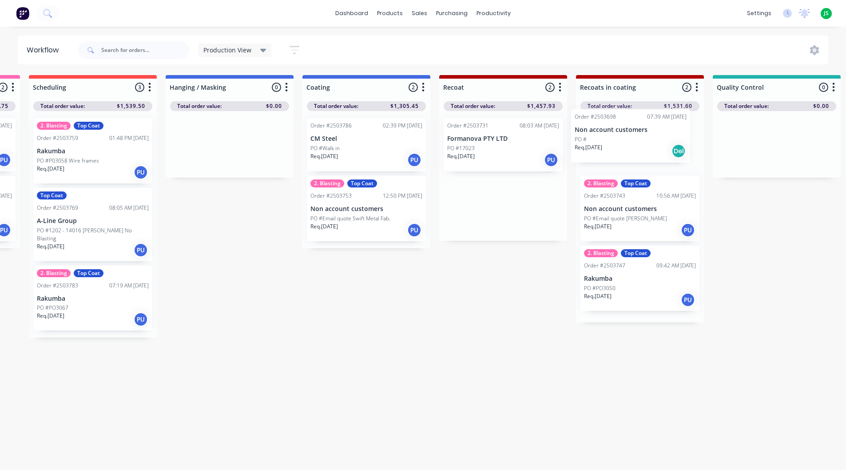
drag, startPoint x: 515, startPoint y: 160, endPoint x: 645, endPoint y: 149, distance: 130.5
click at [343, 9] on link "dashboard" at bounding box center [352, 13] width 42 height 13
